Goal: Information Seeking & Learning: Find specific fact

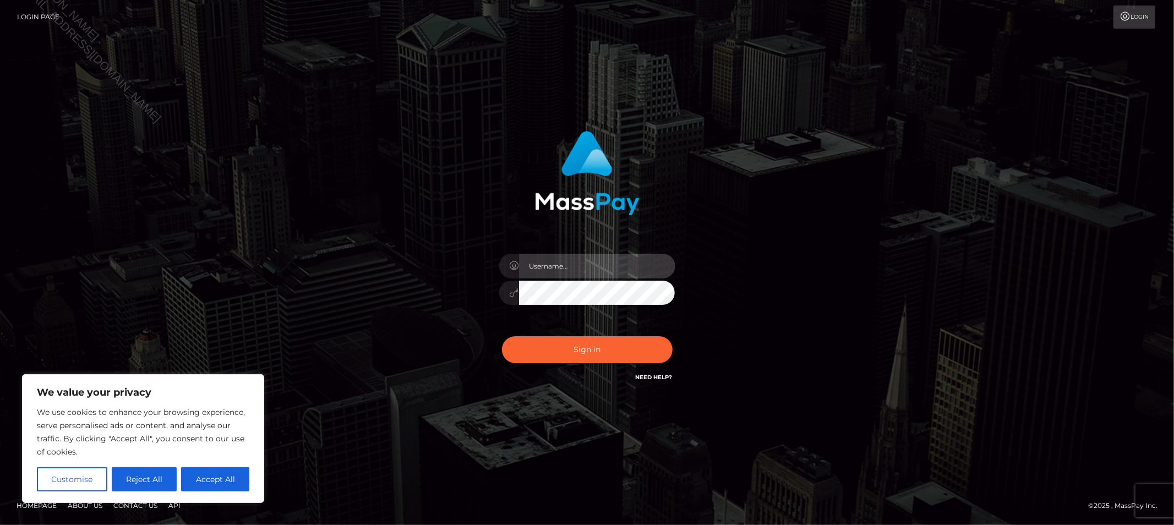
click at [575, 277] on input "text" at bounding box center [597, 266] width 156 height 25
type input "Allyssa"
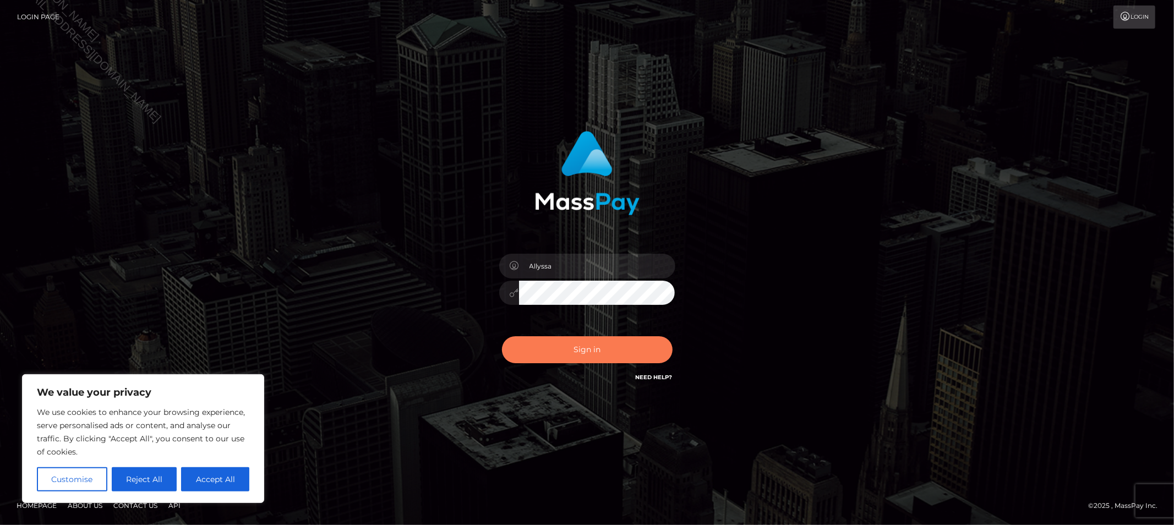
click at [536, 346] on button "Sign in" at bounding box center [587, 349] width 171 height 27
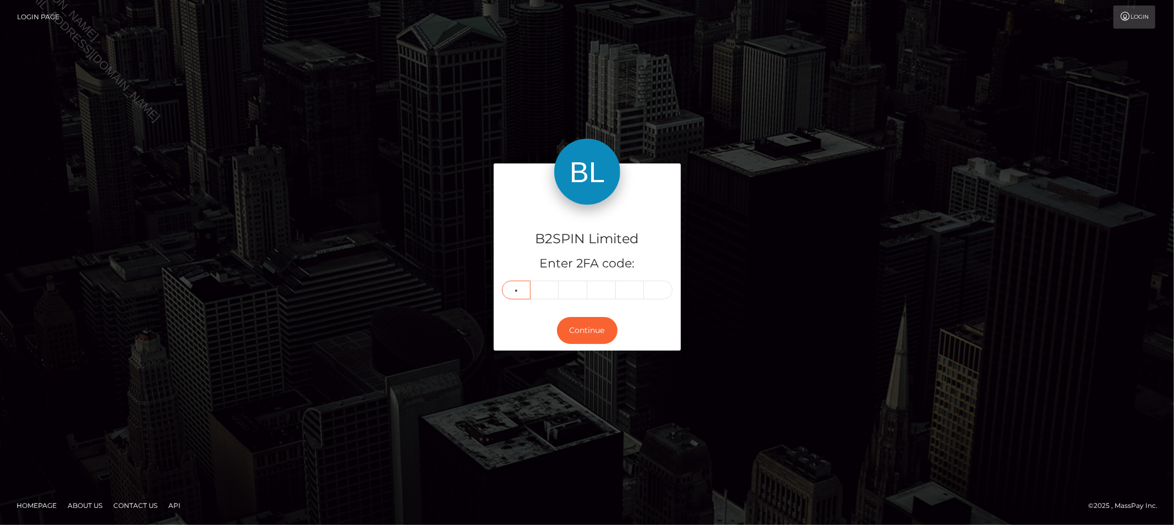
type input "3"
type input "8"
type input "5"
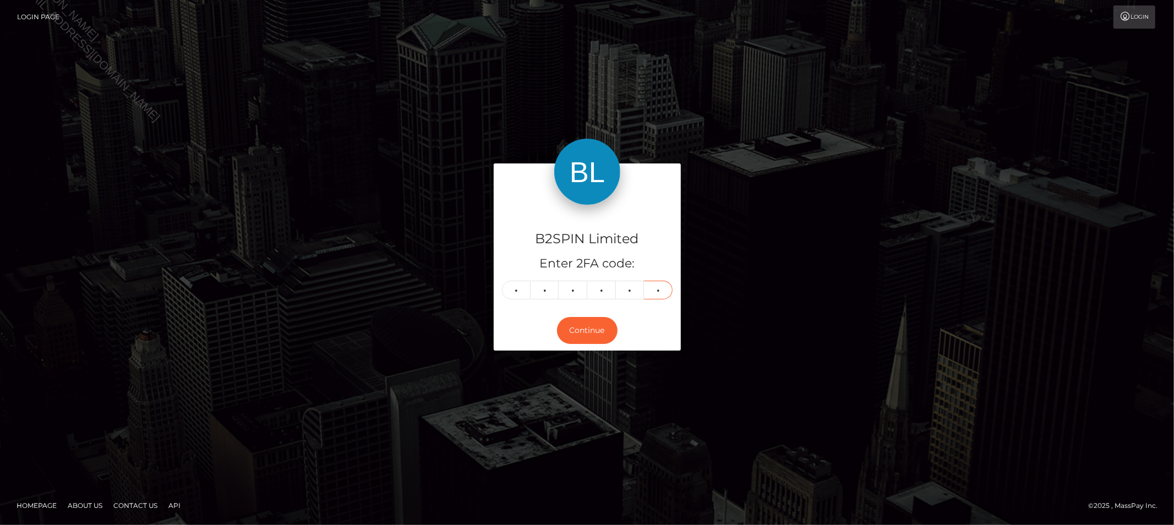
type input "6"
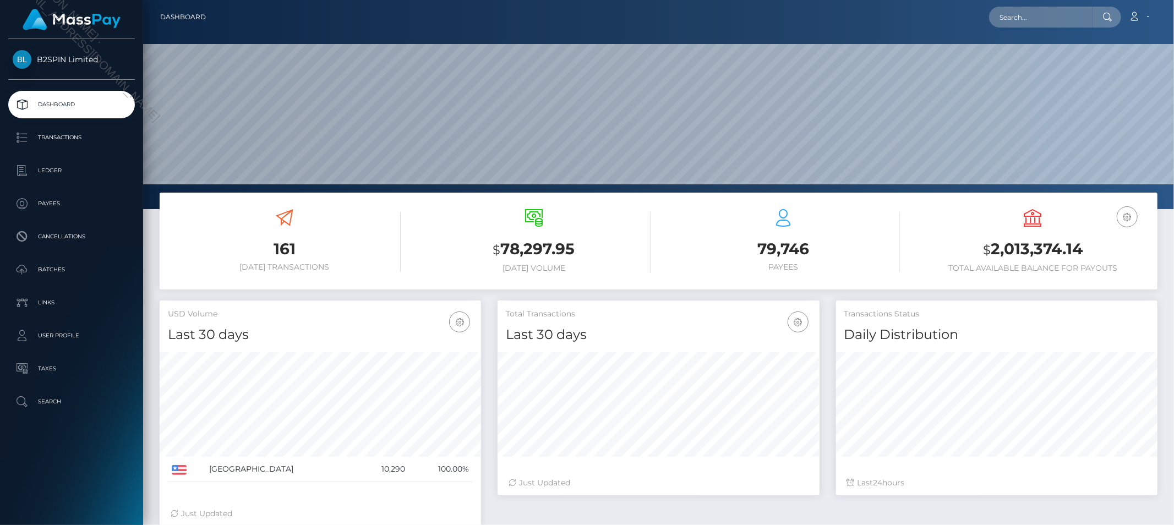
scroll to position [195, 322]
click at [1036, 15] on input "text" at bounding box center [1041, 17] width 104 height 21
paste input "3455756"
click at [1062, 18] on input "3455756" at bounding box center [1041, 17] width 104 height 21
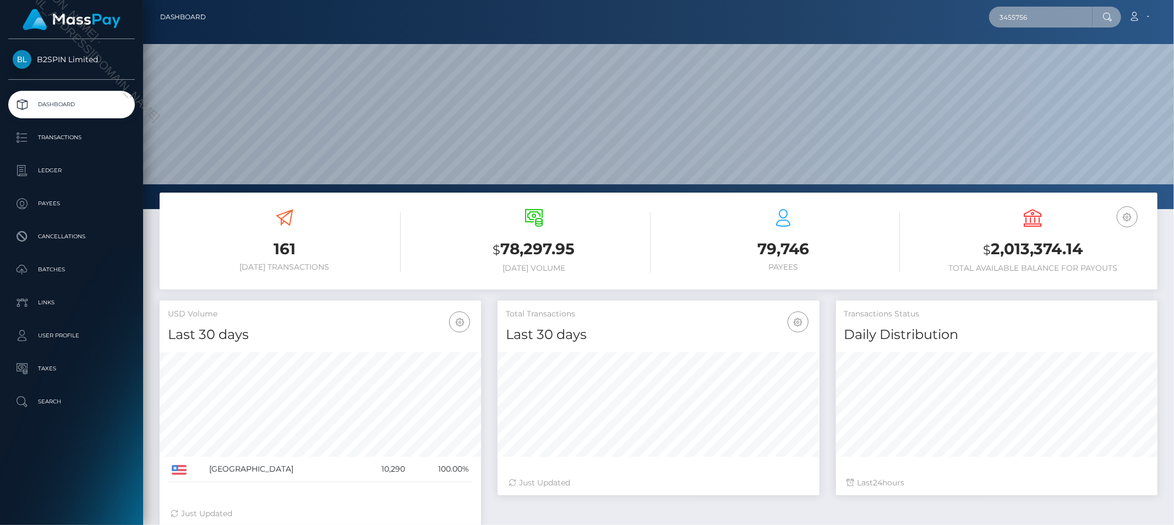
paste input "a8b42694-0c71-47e2-ba30-37fdcafd6da5"
click at [1041, 42] on div at bounding box center [658, 104] width 1031 height 209
click at [1030, 26] on input "a8b42694-0c71-47e2-ba30-37fdcafd6da5" at bounding box center [1041, 17] width 104 height 21
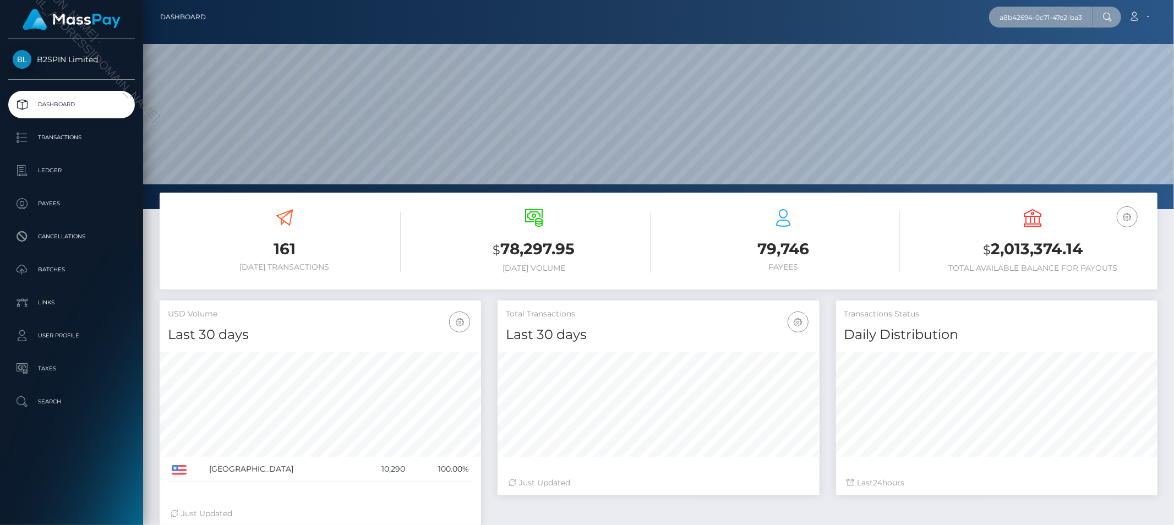
paste input "85417823"
type input "854178235"
click at [1034, 53] on link "TRISTA E ODELL" at bounding box center [1033, 57] width 88 height 20
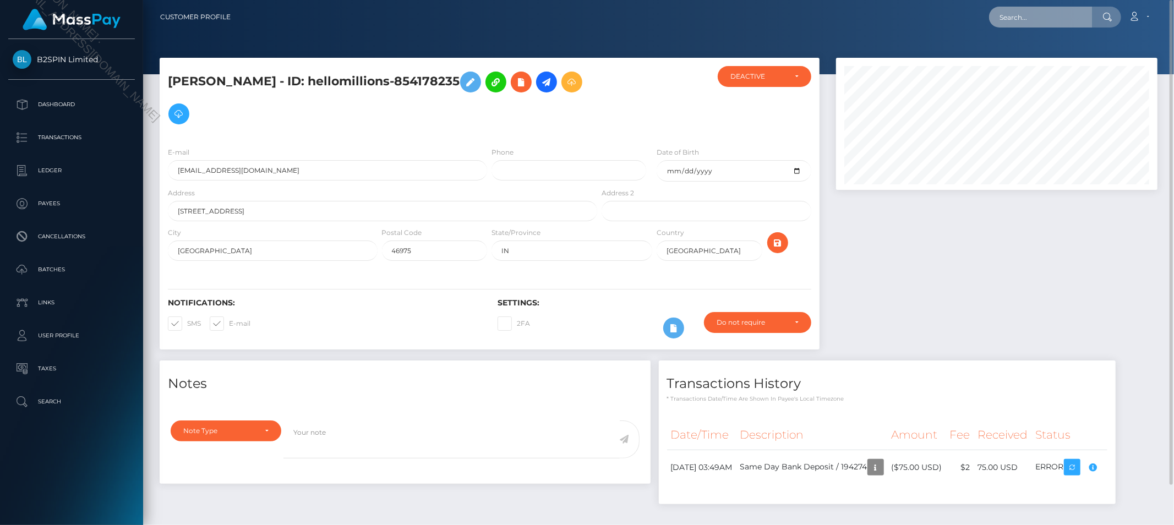
click at [1054, 20] on input "text" at bounding box center [1041, 17] width 104 height 21
paste input "[EMAIL_ADDRESS][DOMAIN_NAME]"
type input "[EMAIL_ADDRESS][DOMAIN_NAME]"
click at [1034, 53] on link "[PERSON_NAME]" at bounding box center [1033, 57] width 88 height 20
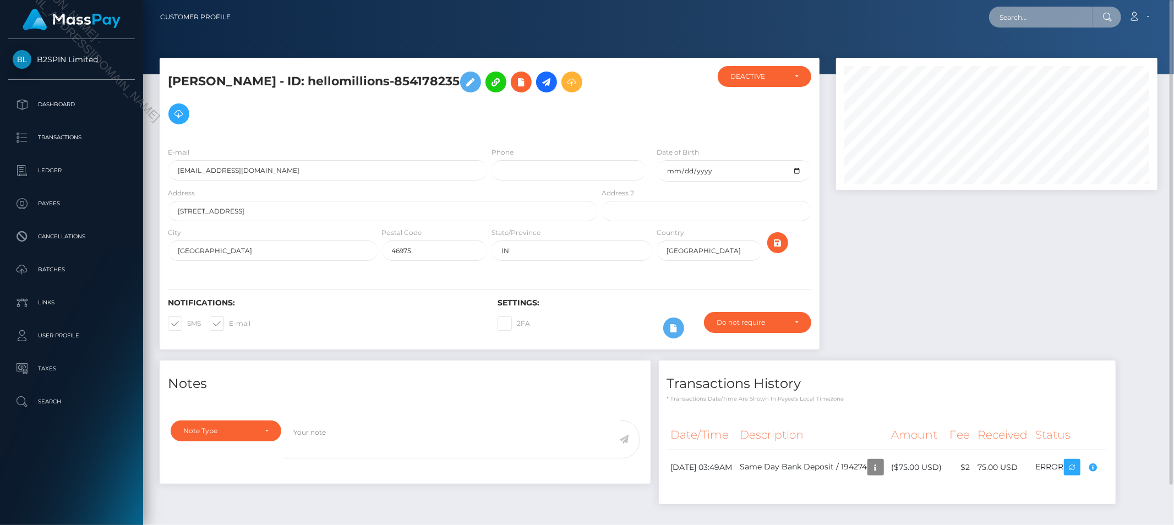
click at [1048, 15] on input "text" at bounding box center [1041, 17] width 104 height 21
paste input "trista e odell"
type input "trista e odell"
click at [1031, 57] on link "[PERSON_NAME]" at bounding box center [1033, 57] width 88 height 20
click at [1138, 19] on icon at bounding box center [1135, 16] width 12 height 9
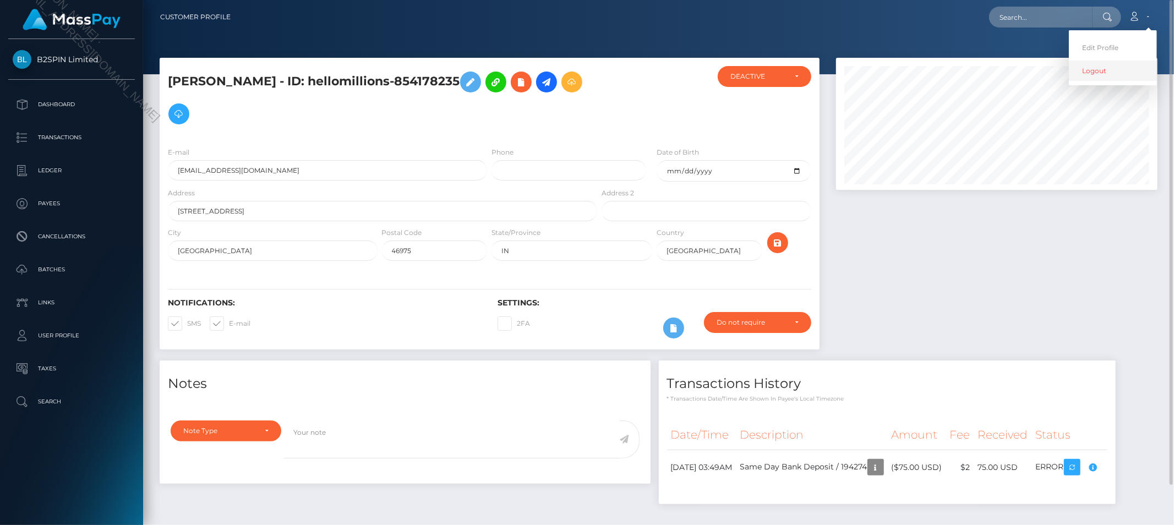
drag, startPoint x: 1098, startPoint y: 74, endPoint x: 1079, endPoint y: 72, distance: 18.9
click at [1098, 73] on link "Logout" at bounding box center [1113, 71] width 88 height 20
